Goal: Transaction & Acquisition: Purchase product/service

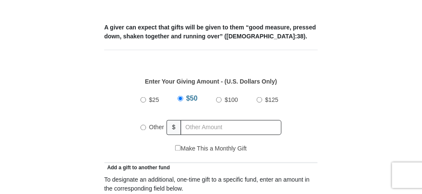
scroll to position [510, 0]
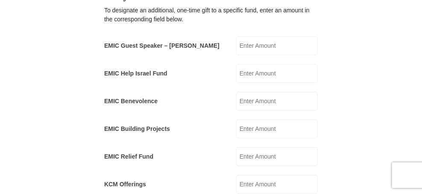
click at [281, 36] on input "EMIC Guest Speaker – [PERSON_NAME]" at bounding box center [277, 45] width 82 height 19
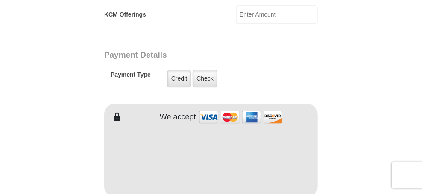
type input "100.00"
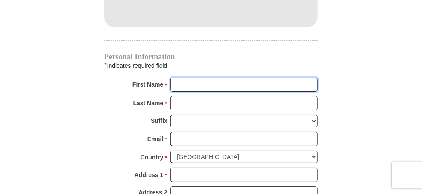
click at [170, 78] on input "First Name *" at bounding box center [243, 85] width 147 height 15
type input "[PERSON_NAME]"
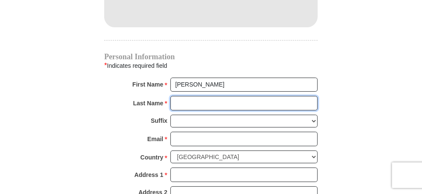
click at [170, 96] on input "Last Name *" at bounding box center [243, 103] width 147 height 15
type input "White"
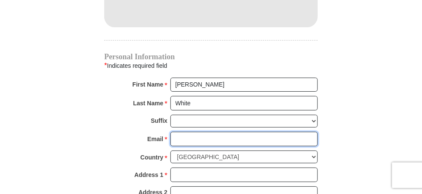
click at [170, 132] on input "Email *" at bounding box center [243, 139] width 147 height 15
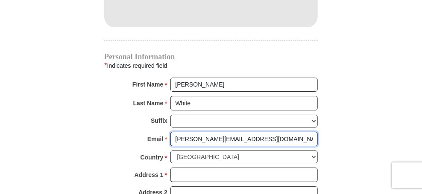
type input "[PERSON_NAME][EMAIL_ADDRESS][DOMAIN_NAME]"
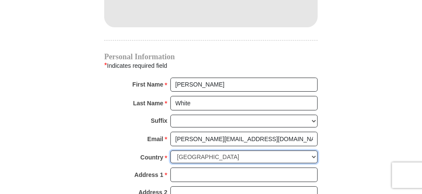
click at [176, 151] on select "[GEOGRAPHIC_DATA] [GEOGRAPHIC_DATA] [GEOGRAPHIC_DATA] [GEOGRAPHIC_DATA] [GEOGRA…" at bounding box center [243, 157] width 147 height 13
click at [170, 151] on select "[GEOGRAPHIC_DATA] [GEOGRAPHIC_DATA] [GEOGRAPHIC_DATA] [GEOGRAPHIC_DATA] [GEOGRA…" at bounding box center [243, 157] width 147 height 13
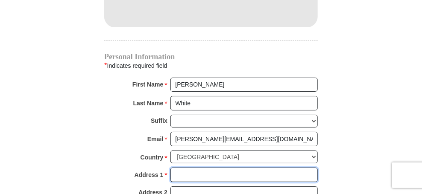
click at [170, 168] on input "Address 1 *" at bounding box center [243, 175] width 147 height 15
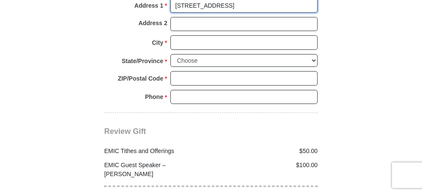
type input "[STREET_ADDRESS]"
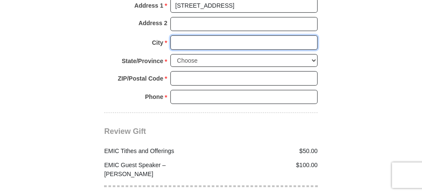
click at [170, 35] on input "City *" at bounding box center [243, 42] width 147 height 15
type input "Broken Arrow"
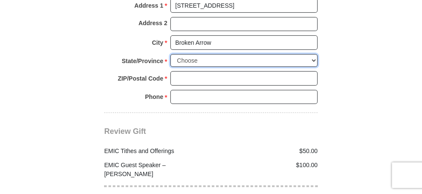
click at [170, 54] on select "Choose [US_STATE] [US_STATE] [US_STATE] [US_STATE] [US_STATE] Armed Forces Amer…" at bounding box center [243, 60] width 147 height 13
select select "OK"
click at [170, 54] on select "Choose [US_STATE] [US_STATE] [US_STATE] [US_STATE] [US_STATE] Armed Forces Amer…" at bounding box center [243, 60] width 147 height 13
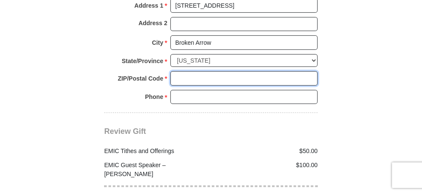
click at [170, 71] on input "ZIP/Postal Code *" at bounding box center [243, 78] width 147 height 15
type input "74012"
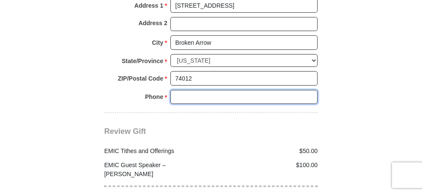
click at [170, 90] on input "Phone * *" at bounding box center [243, 97] width 147 height 15
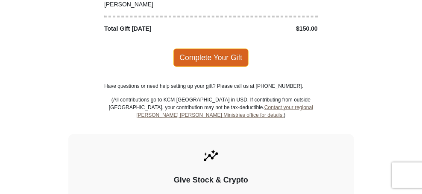
type input "9188949566"
click at [203, 49] on span "Complete Your Gift" at bounding box center [211, 58] width 76 height 18
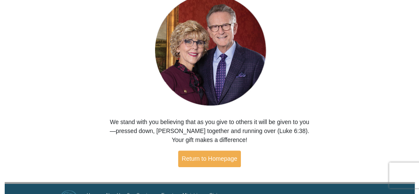
scroll to position [97, 0]
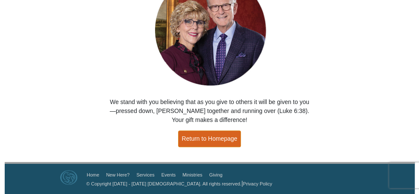
click at [212, 138] on link "Return to Homepage" at bounding box center [209, 139] width 63 height 17
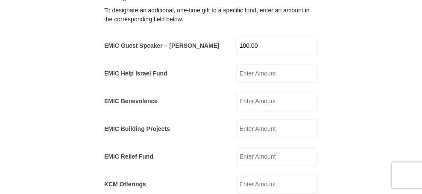
scroll to position [680, 0]
